Goal: Information Seeking & Learning: Learn about a topic

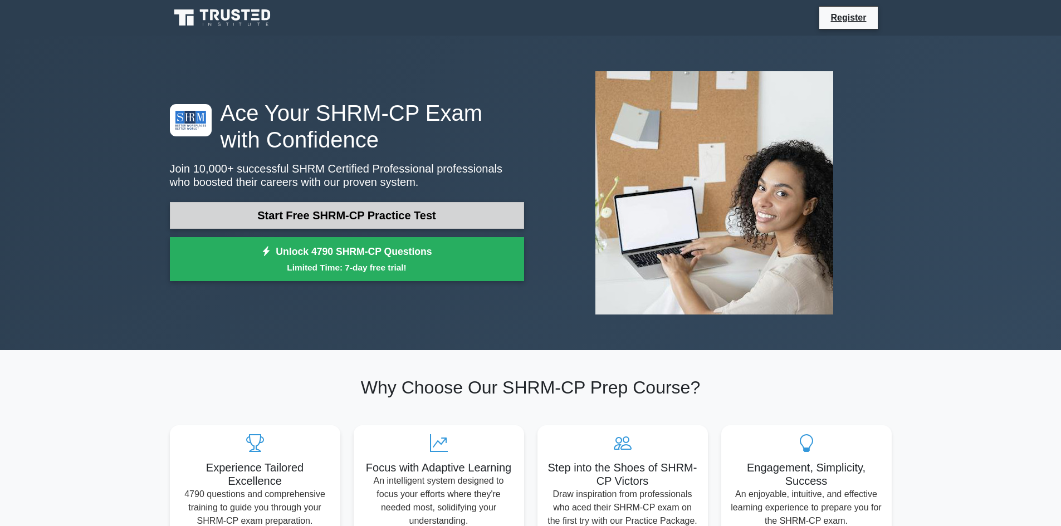
click at [354, 218] on link "Start Free SHRM-CP Practice Test" at bounding box center [347, 215] width 354 height 27
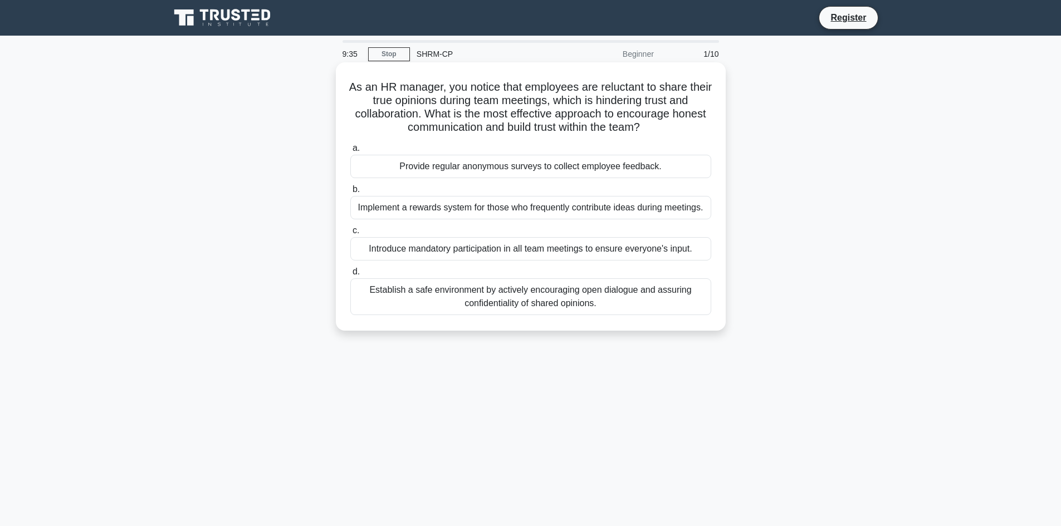
click at [584, 303] on div "Establish a safe environment by actively encouraging open dialogue and assuring…" at bounding box center [530, 296] width 361 height 37
click at [350, 276] on input "d. Establish a safe environment by actively encouraging open dialogue and assur…" at bounding box center [350, 271] width 0 height 7
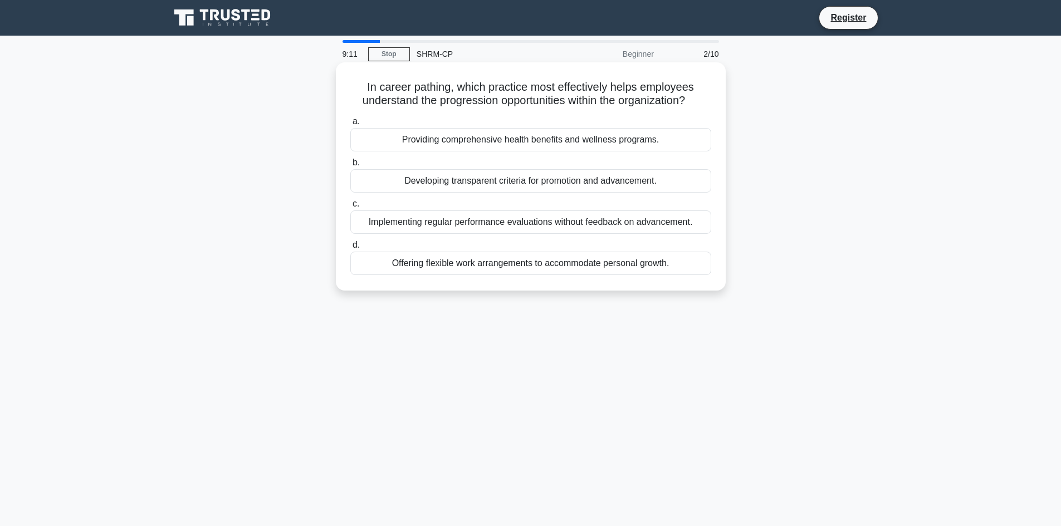
click at [409, 266] on div "Offering flexible work arrangements to accommodate personal growth." at bounding box center [530, 263] width 361 height 23
click at [350, 249] on input "d. Offering flexible work arrangements to accommodate personal growth." at bounding box center [350, 245] width 0 height 7
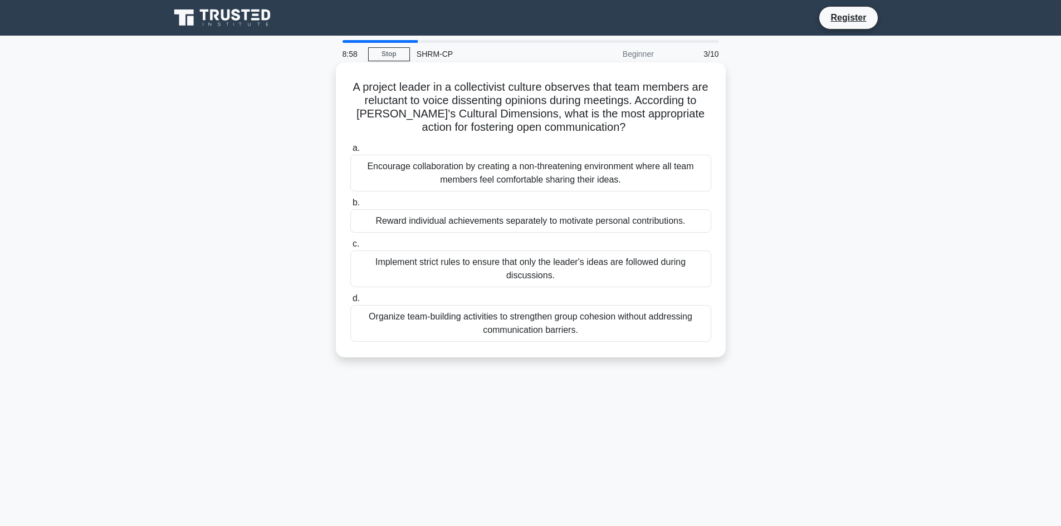
click at [591, 178] on div "Encourage collaboration by creating a non-threatening environment where all tea…" at bounding box center [530, 173] width 361 height 37
click at [350, 152] on input "a. Encourage collaboration by creating a non-threatening environment where all …" at bounding box center [350, 148] width 0 height 7
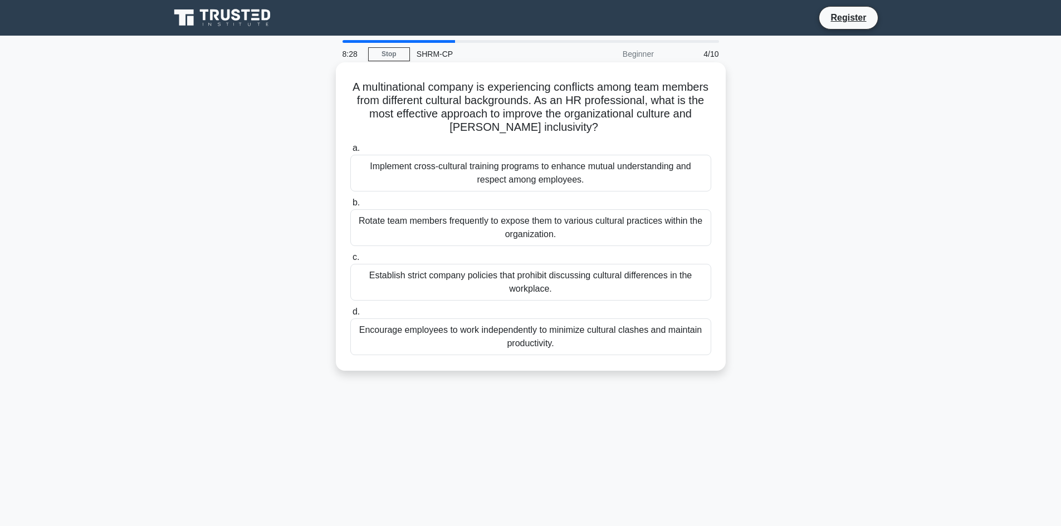
click at [560, 170] on div "Implement cross-cultural training programs to enhance mutual understanding and …" at bounding box center [530, 173] width 361 height 37
click at [350, 152] on input "a. Implement cross-cultural training programs to enhance mutual understanding a…" at bounding box center [350, 148] width 0 height 7
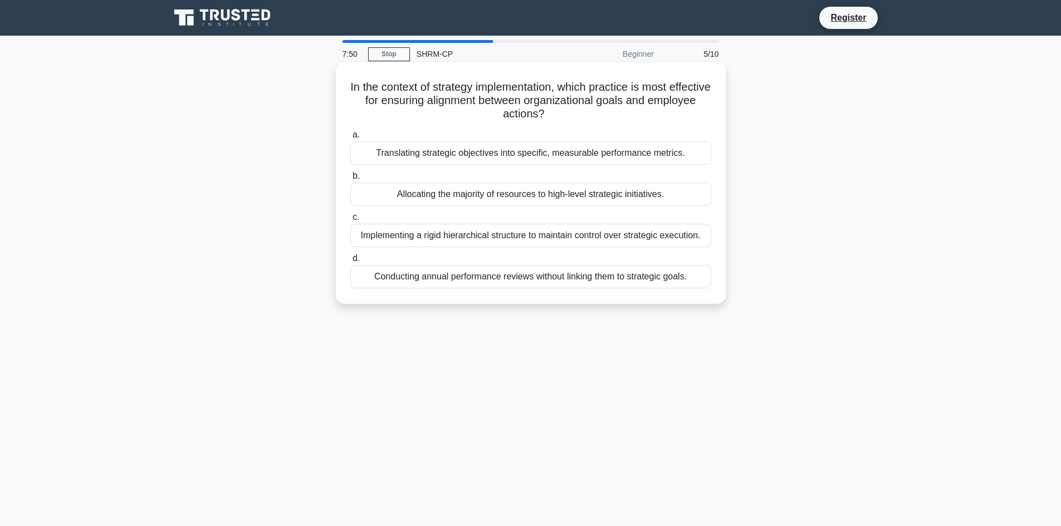
click at [500, 162] on div "Translating strategic objectives into specific, measurable performance metrics." at bounding box center [530, 152] width 361 height 23
click at [350, 139] on input "a. Translating strategic objectives into specific, measurable performance metri…" at bounding box center [350, 134] width 0 height 7
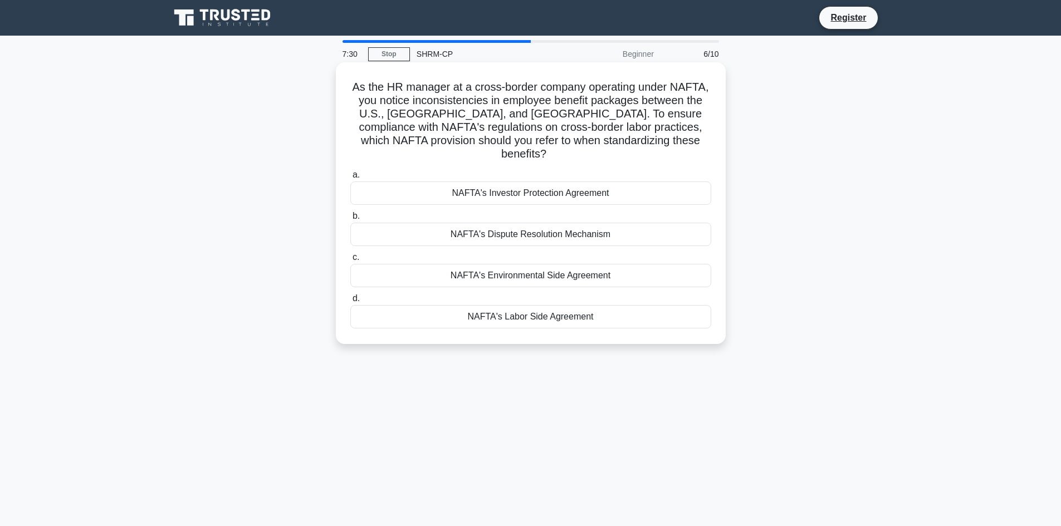
click at [576, 305] on div "NAFTA's Labor Side Agreement" at bounding box center [530, 316] width 361 height 23
click at [350, 302] on input "d. NAFTA's Labor Side Agreement" at bounding box center [350, 298] width 0 height 7
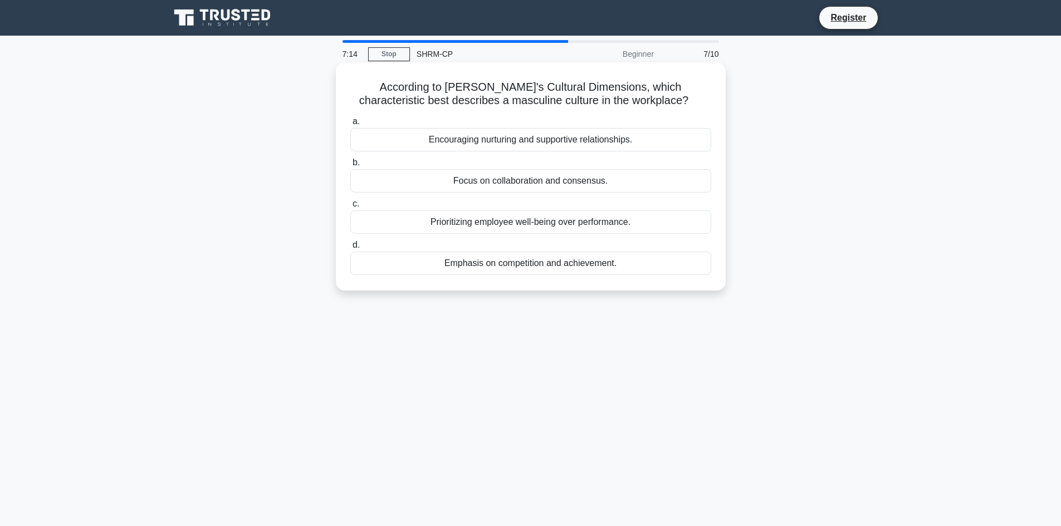
click at [607, 264] on div "Emphasis on competition and achievement." at bounding box center [530, 263] width 361 height 23
click at [350, 249] on input "d. Emphasis on competition and achievement." at bounding box center [350, 245] width 0 height 7
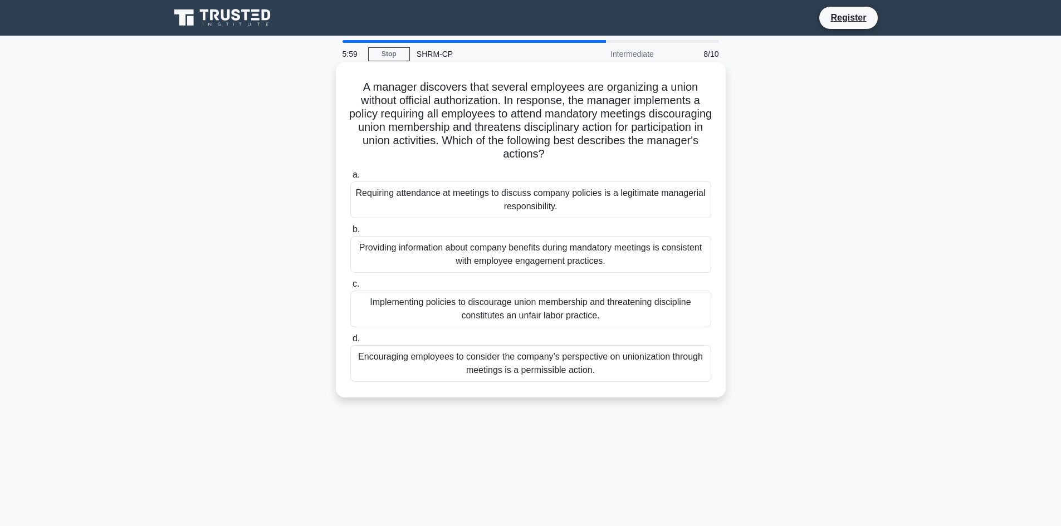
click at [589, 366] on div "Encouraging employees to consider the company’s perspective on unionization thr…" at bounding box center [530, 363] width 361 height 37
click at [350, 343] on input "d. Encouraging employees to consider the company’s perspective on unionization …" at bounding box center [350, 338] width 0 height 7
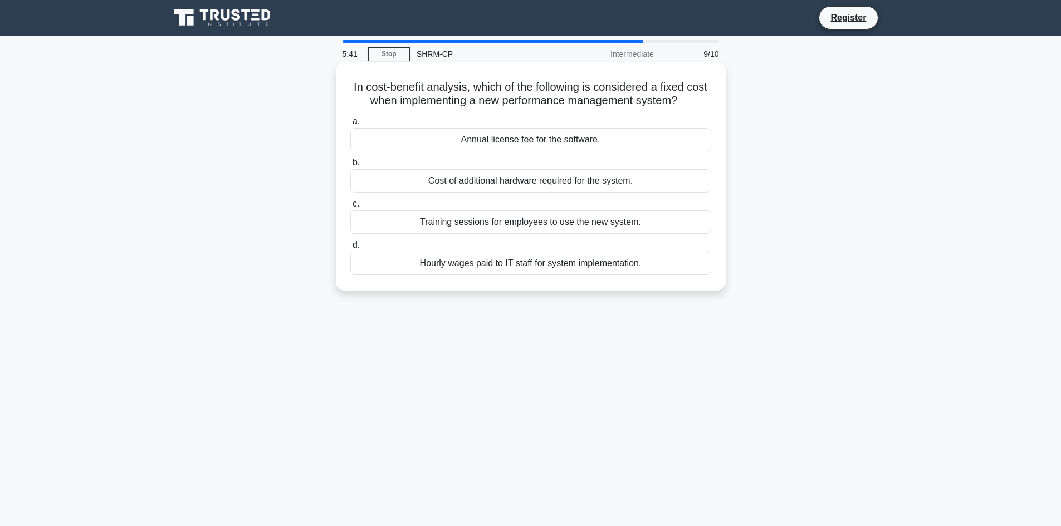
click at [570, 139] on div "Annual license fee for the software." at bounding box center [530, 139] width 361 height 23
click at [350, 125] on input "a. Annual license fee for the software." at bounding box center [350, 121] width 0 height 7
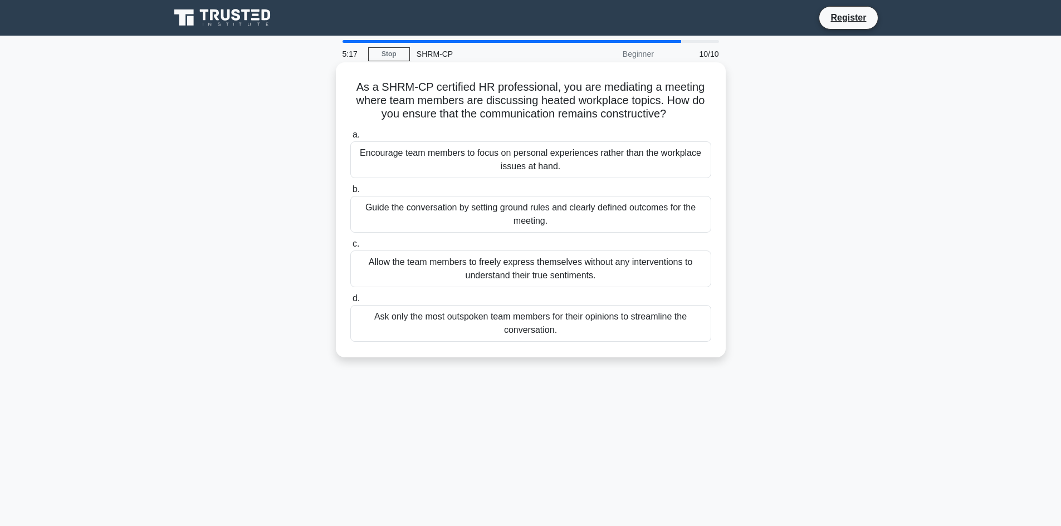
click at [641, 214] on div "Guide the conversation by setting ground rules and clearly defined outcomes for…" at bounding box center [530, 214] width 361 height 37
click at [350, 193] on input "b. Guide the conversation by setting ground rules and clearly defined outcomes …" at bounding box center [350, 189] width 0 height 7
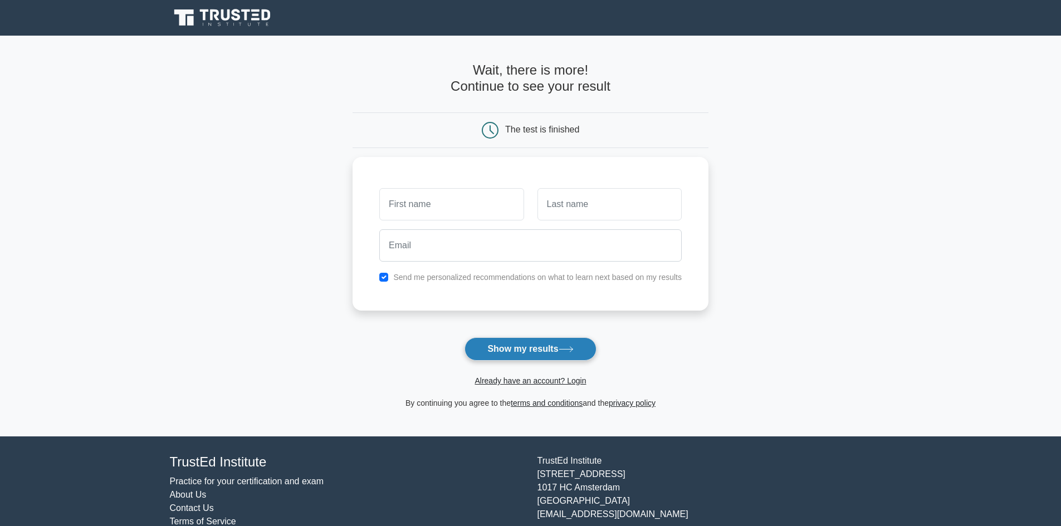
click at [551, 348] on button "Show my results" at bounding box center [530, 349] width 131 height 23
click at [552, 348] on button "Show my results" at bounding box center [530, 349] width 131 height 23
click at [800, 177] on main "Wait, there is more! Continue to see your result The test is finished and the" at bounding box center [530, 236] width 1061 height 401
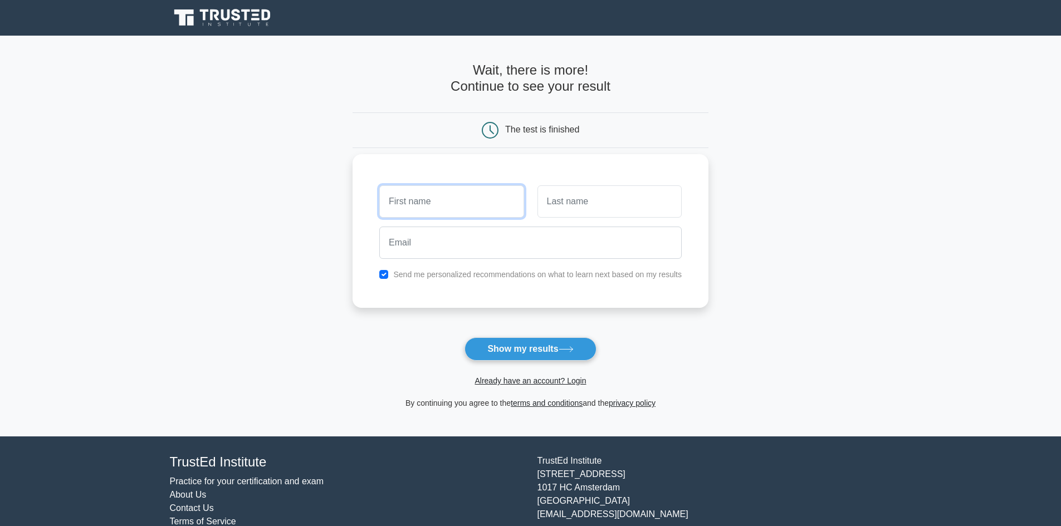
click at [458, 218] on input "text" at bounding box center [451, 201] width 144 height 32
type input "brandon"
click at [613, 197] on input "text" at bounding box center [609, 201] width 144 height 32
type input "ernst"
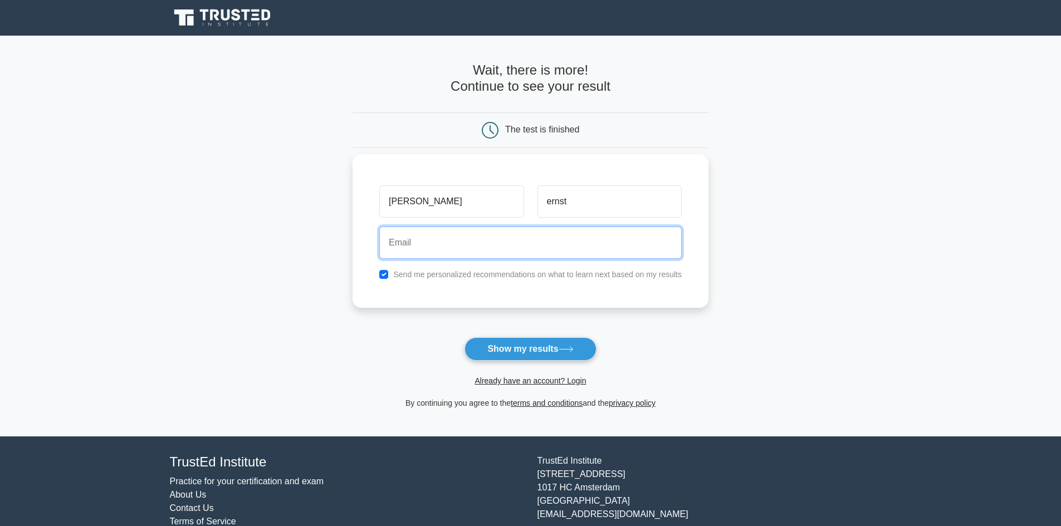
click at [509, 245] on input "email" at bounding box center [530, 243] width 302 height 32
type input "brandonernst63@gmail.com"
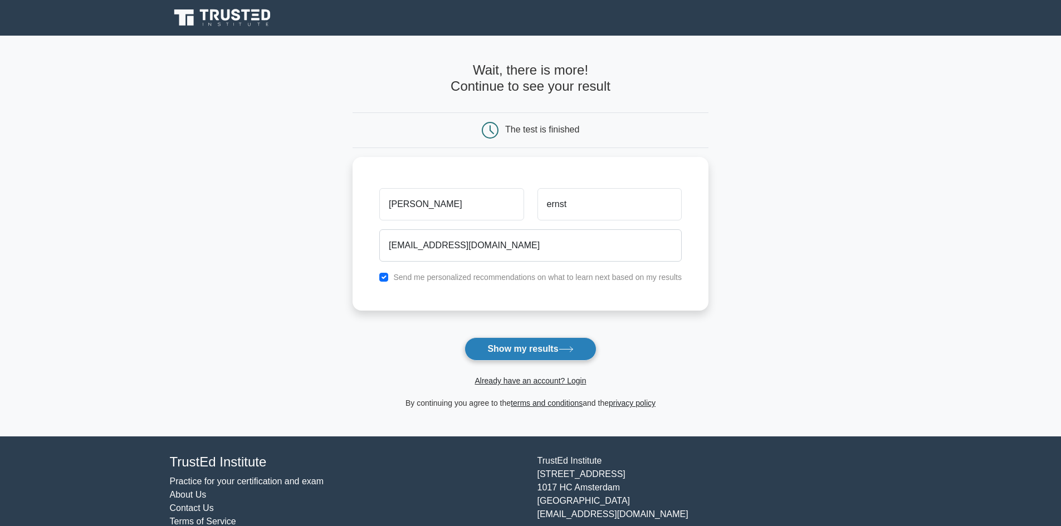
click at [574, 349] on icon at bounding box center [566, 349] width 15 height 6
